Goal: Task Accomplishment & Management: Complete application form

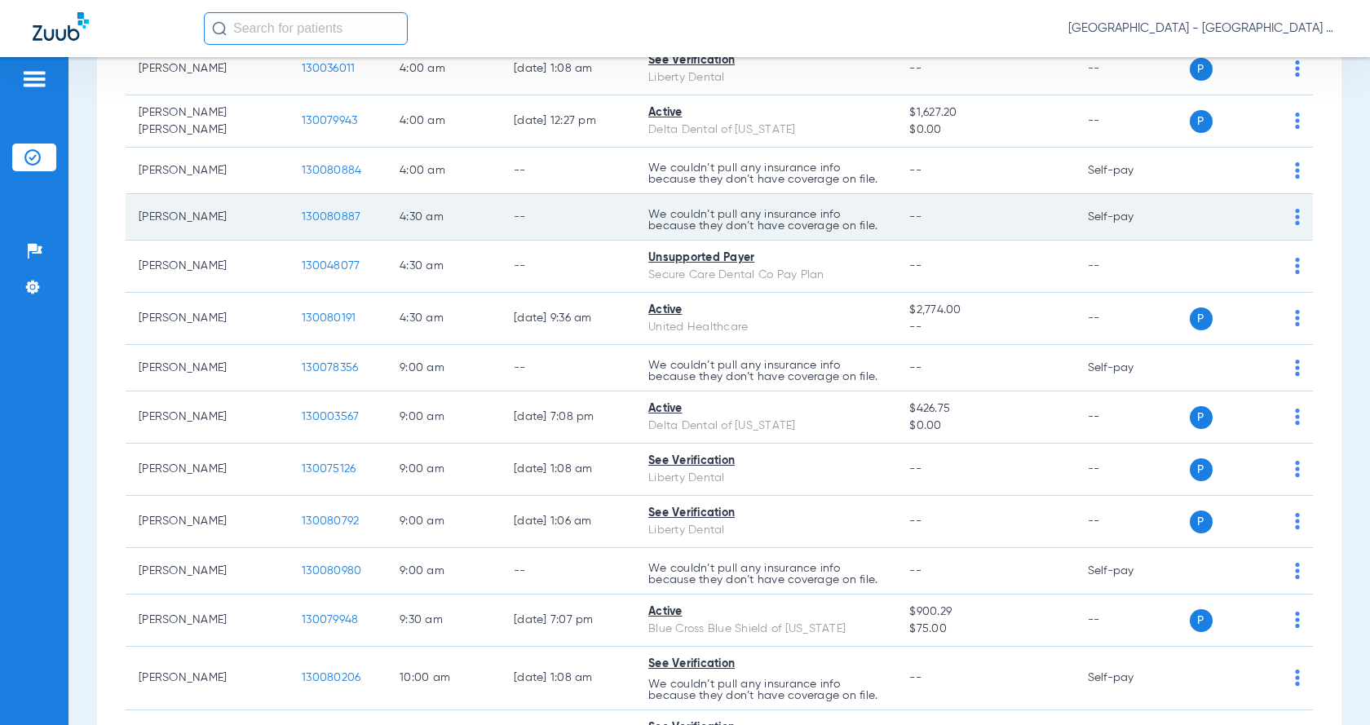
scroll to position [408, 0]
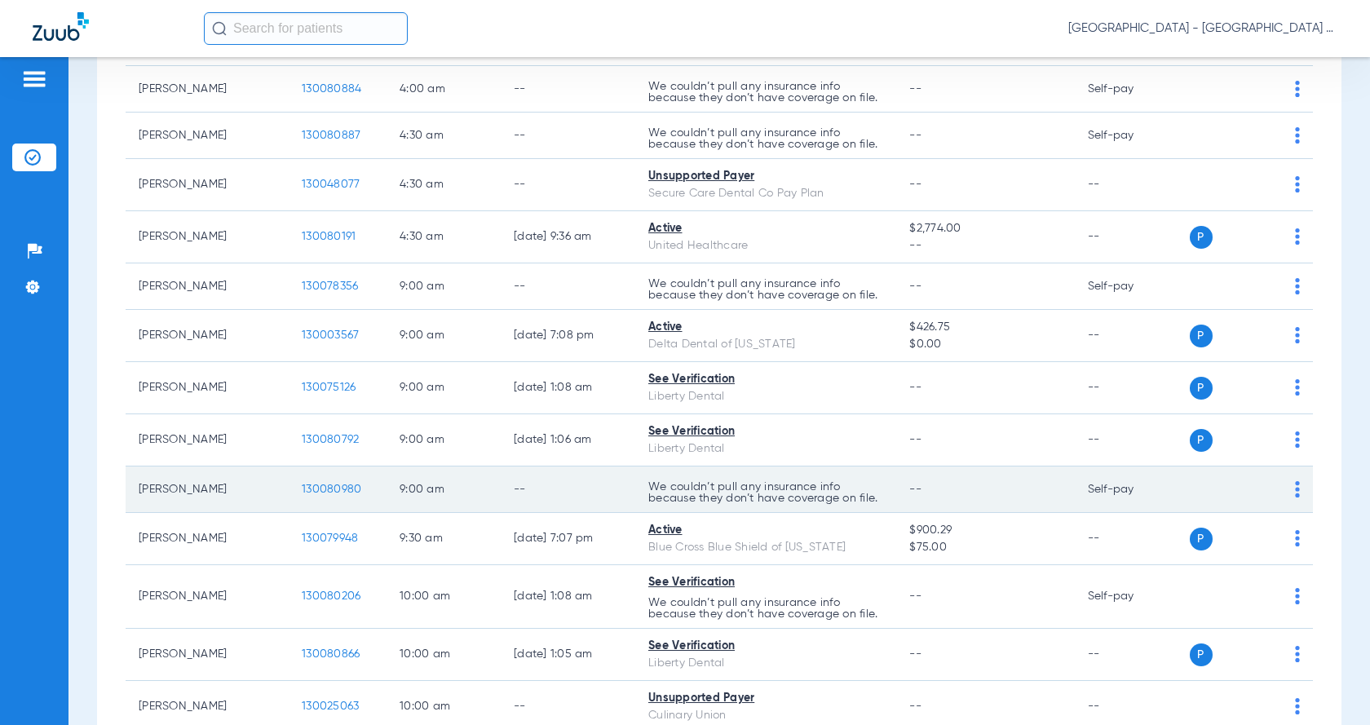
click at [1295, 490] on img at bounding box center [1297, 489] width 5 height 16
drag, startPoint x: 1104, startPoint y: 493, endPoint x: 741, endPoint y: 493, distance: 362.8
click at [1103, 493] on div at bounding box center [685, 362] width 1370 height 725
click at [316, 495] on span "130080980" at bounding box center [332, 488] width 60 height 11
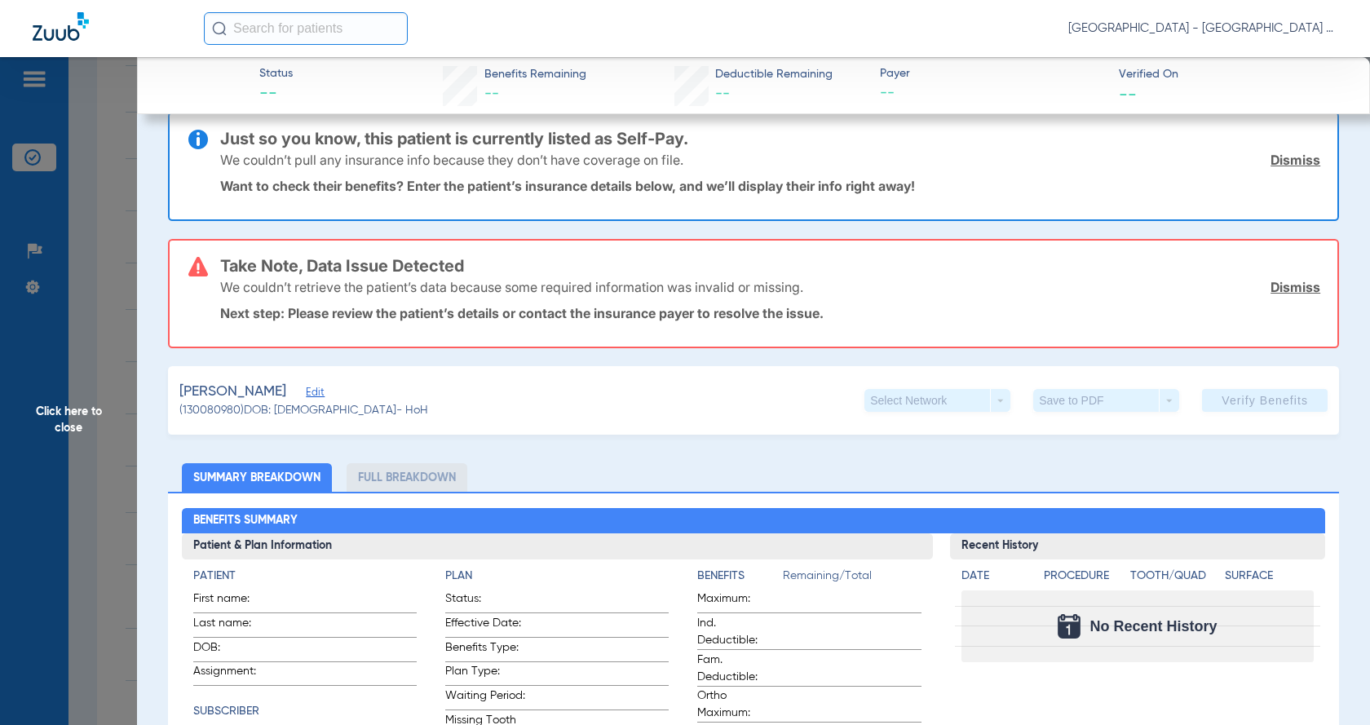
scroll to position [0, 0]
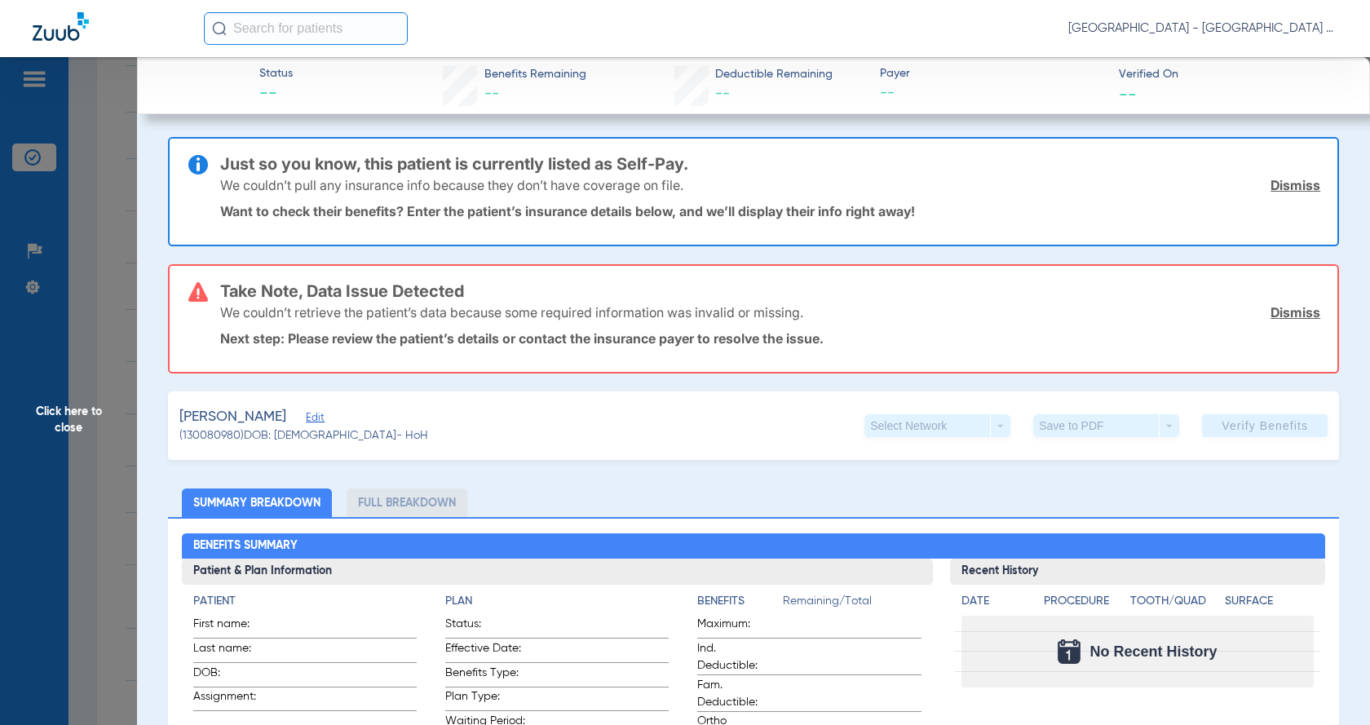
click at [306, 421] on span "Edit" at bounding box center [313, 419] width 15 height 15
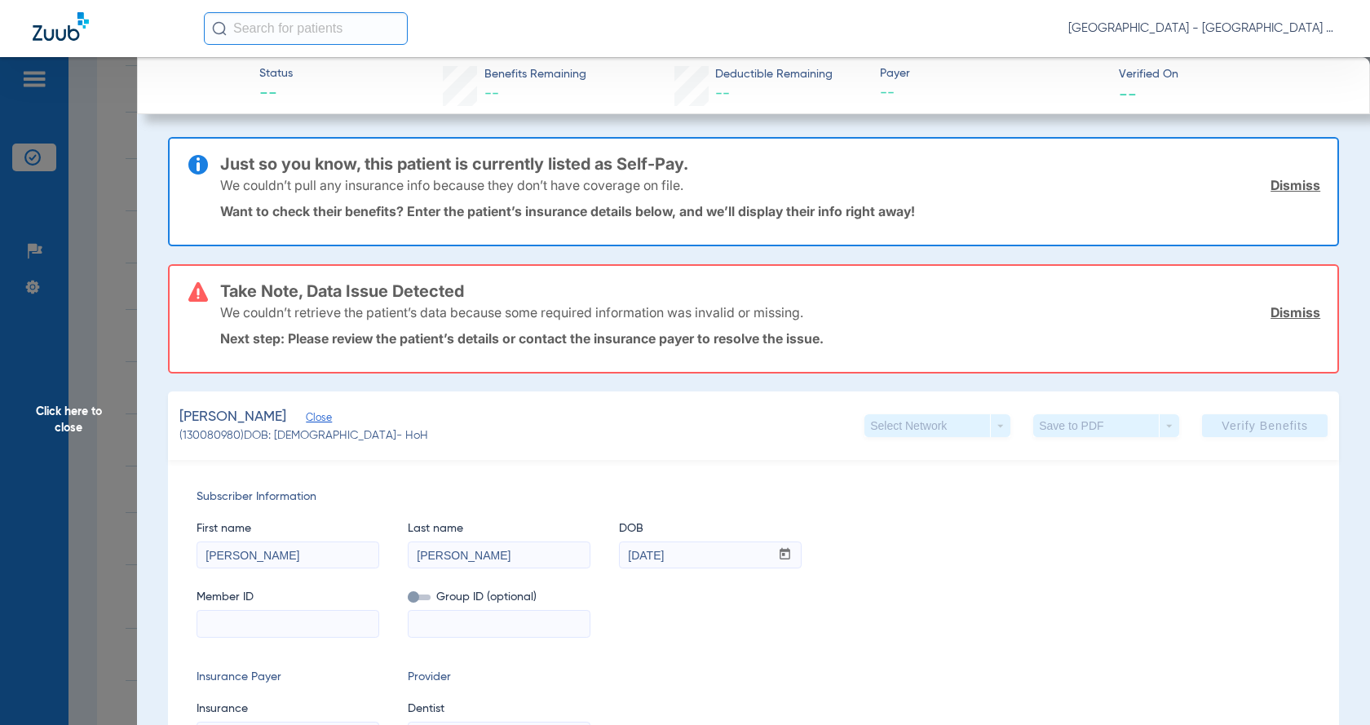
scroll to position [271, 0]
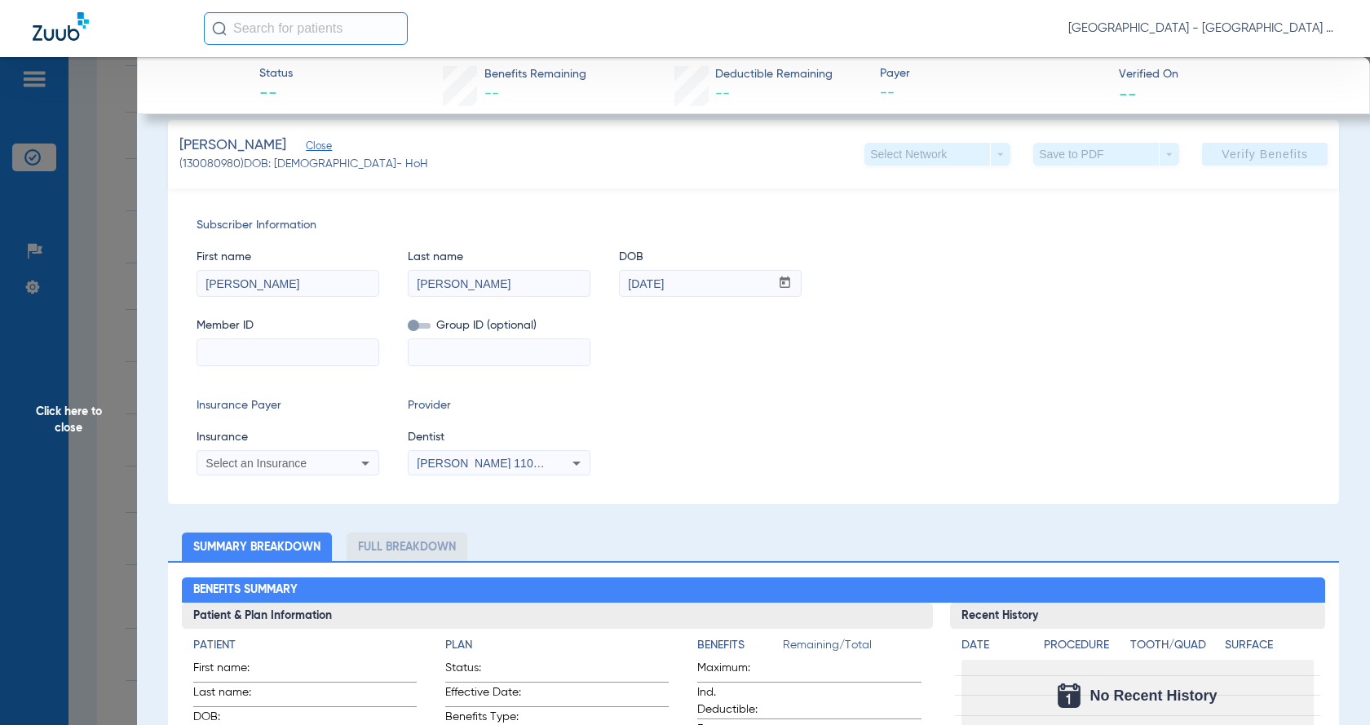
click at [360, 357] on input at bounding box center [287, 352] width 181 height 26
click at [348, 461] on div "Select an Insurance" at bounding box center [287, 463] width 181 height 20
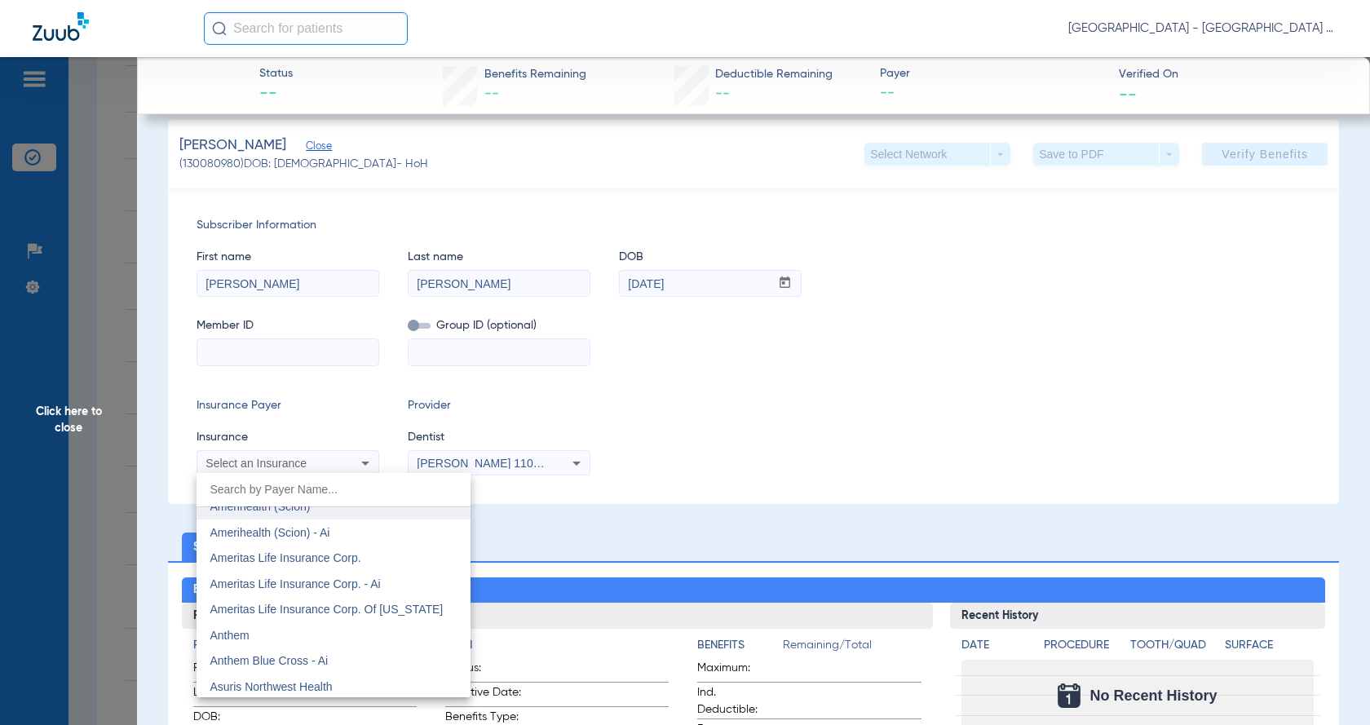
scroll to position [544, 0]
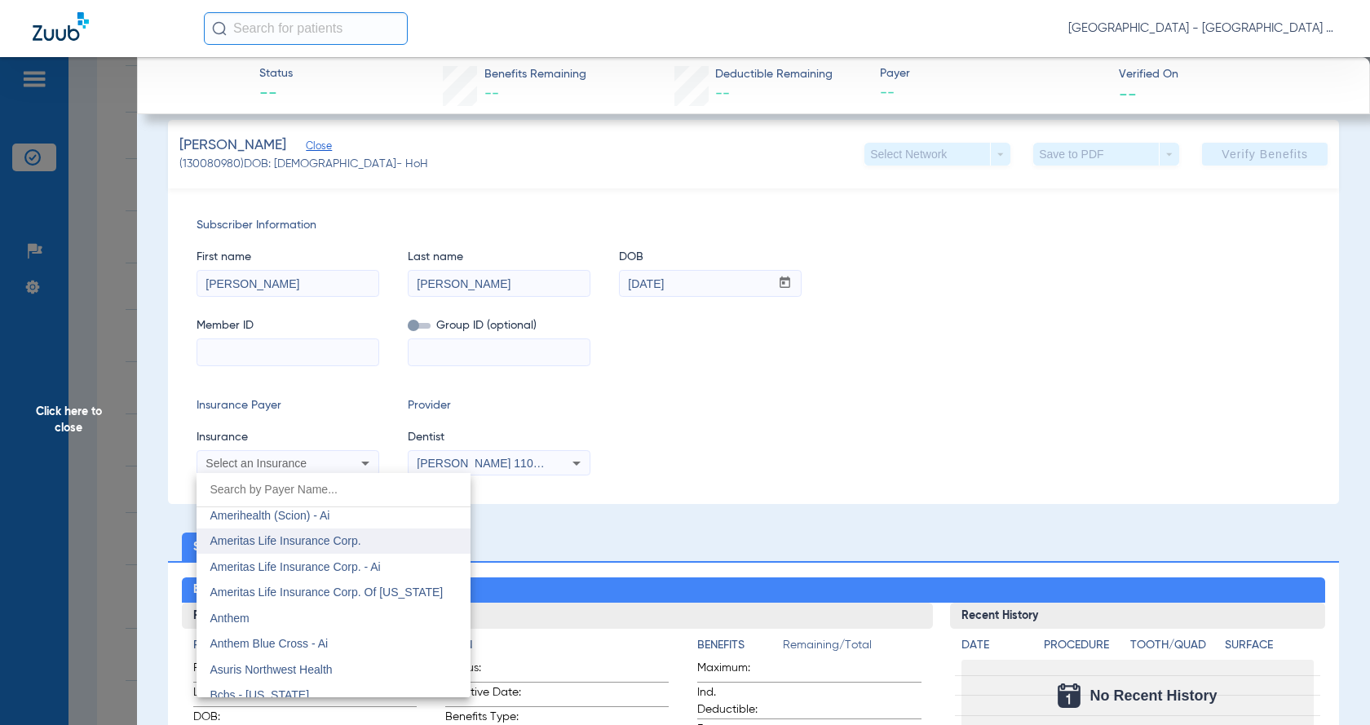
click at [372, 545] on mat-option "Ameritas Life Insurance Corp." at bounding box center [333, 541] width 274 height 26
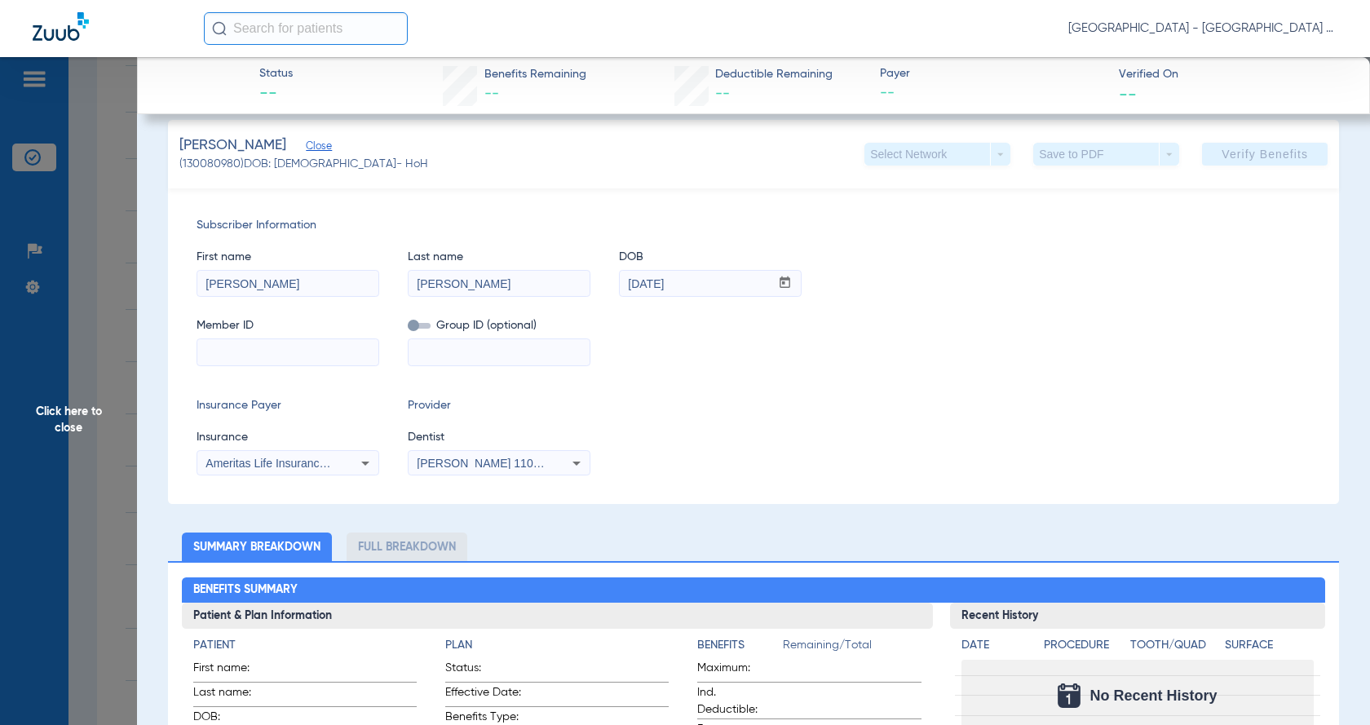
click at [335, 361] on input at bounding box center [287, 352] width 181 height 26
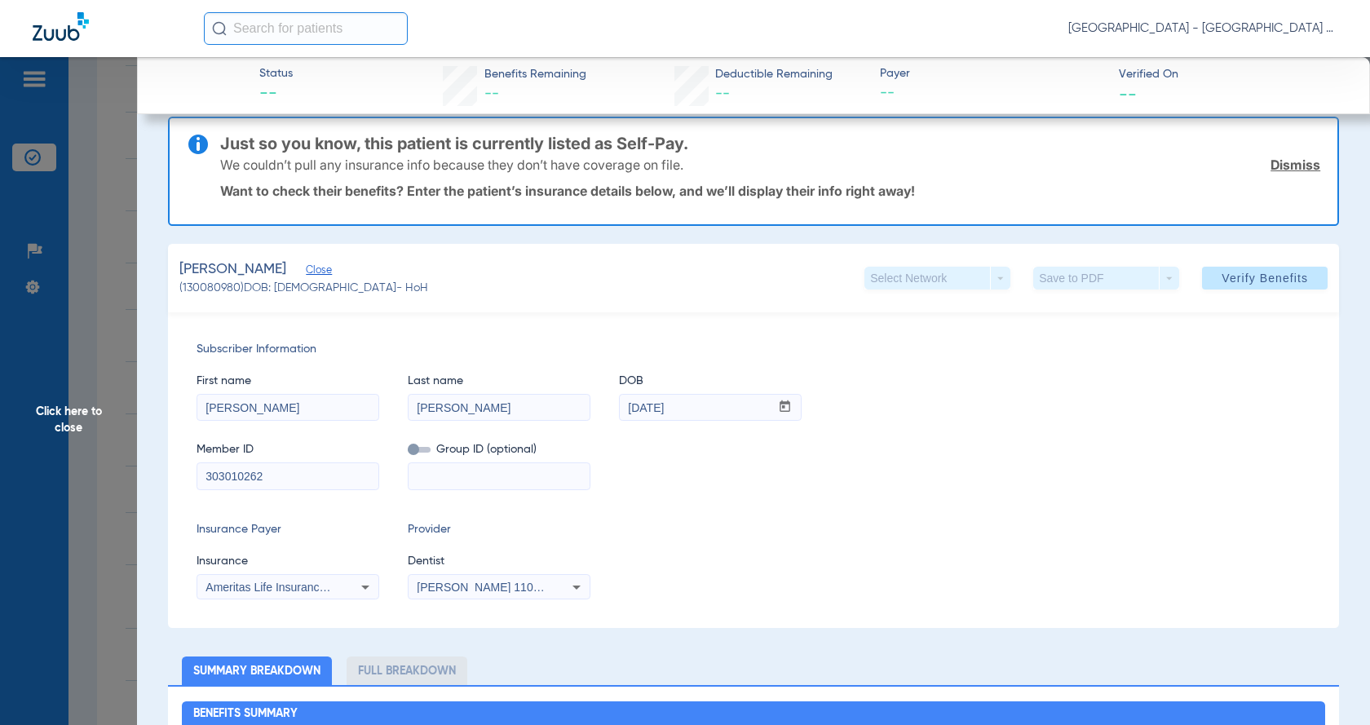
scroll to position [0, 0]
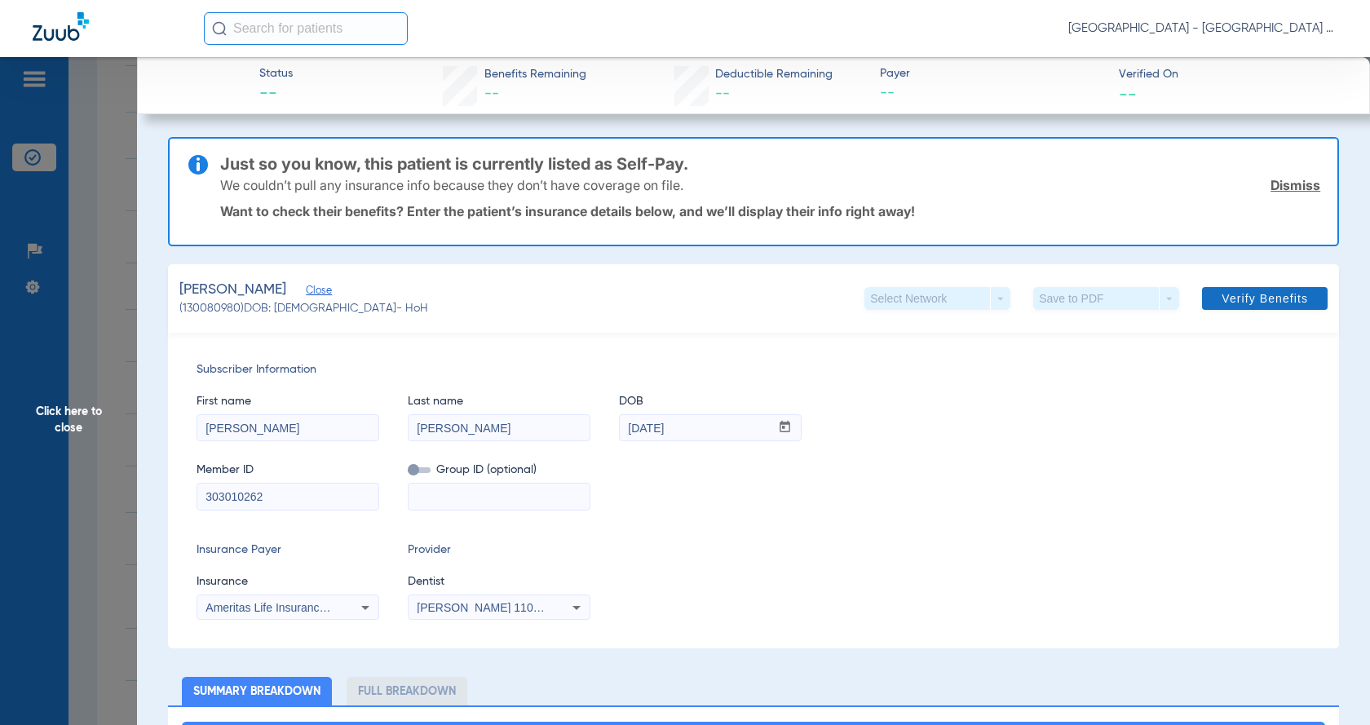
type input "303010262"
click at [1238, 289] on span at bounding box center [1265, 298] width 126 height 39
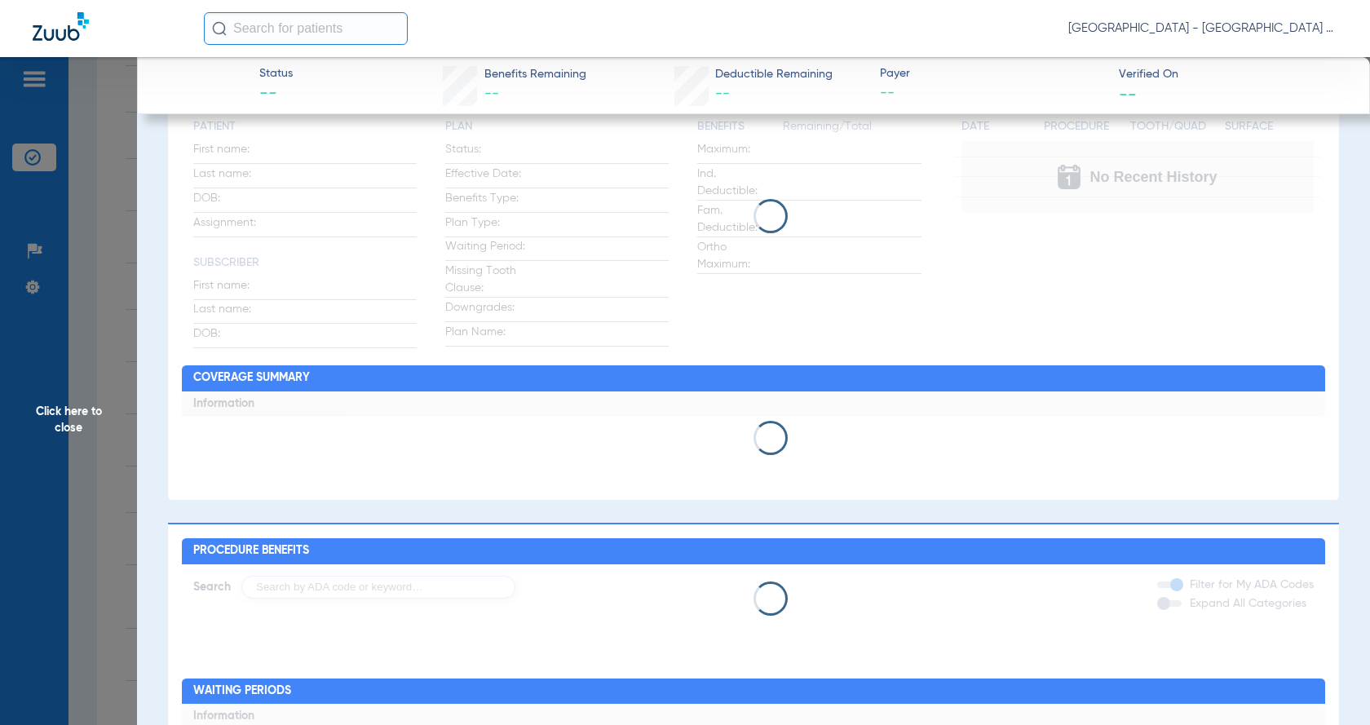
scroll to position [544, 0]
